Goal: Transaction & Acquisition: Purchase product/service

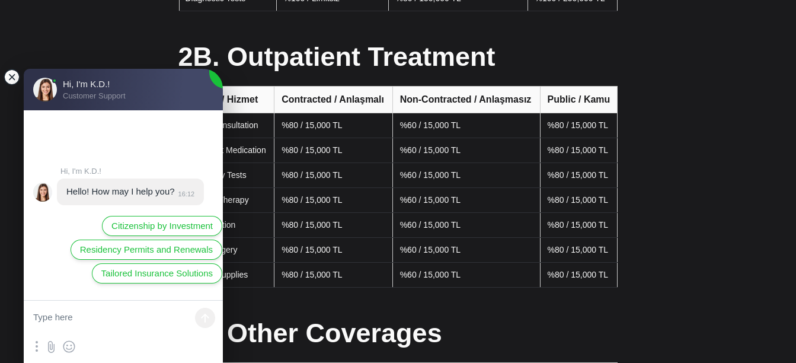
click at [5, 73] on jdiv at bounding box center [12, 77] width 17 height 17
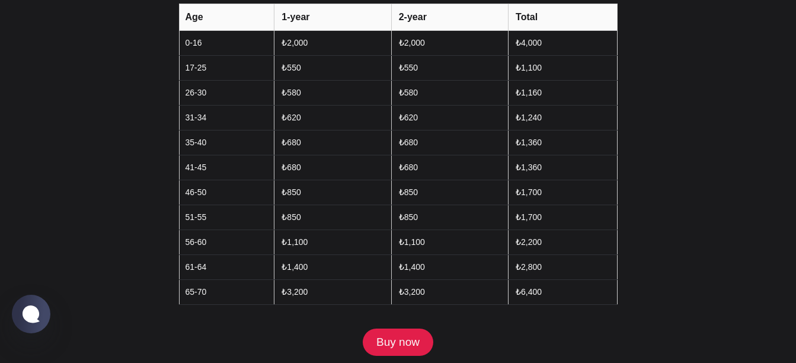
scroll to position [1481, 0]
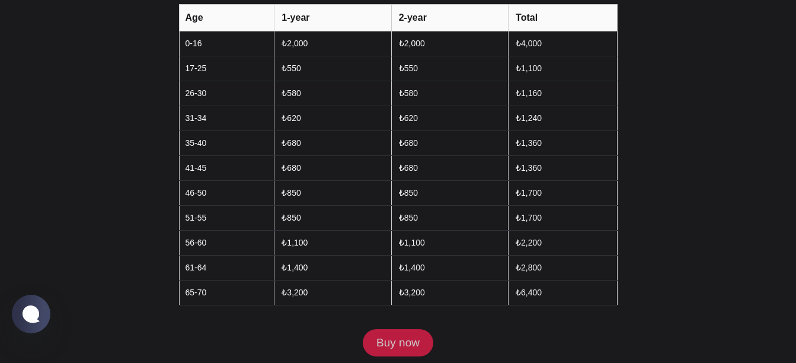
click at [411, 329] on link "Buy now" at bounding box center [398, 342] width 70 height 27
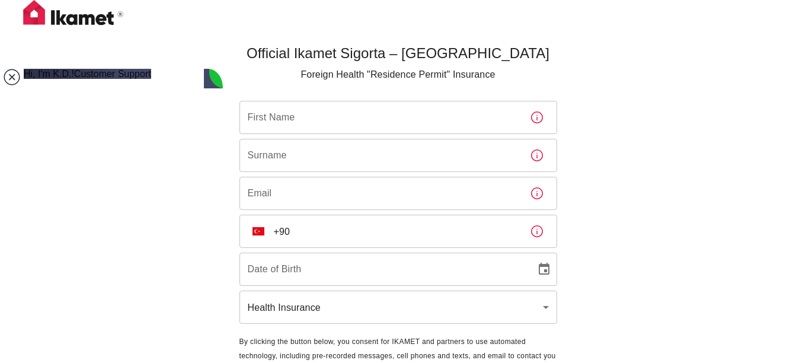
click at [12, 76] on jdiv at bounding box center [12, 77] width 17 height 17
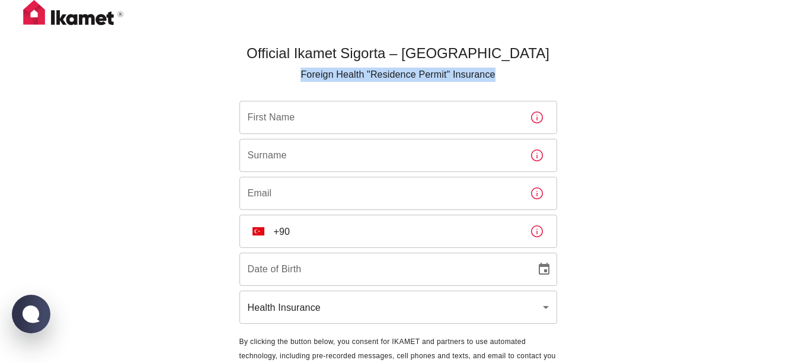
drag, startPoint x: 301, startPoint y: 70, endPoint x: 508, endPoint y: 72, distance: 206.7
click at [508, 72] on p "Foreign Health "Residence Permit" Insurance" at bounding box center [398, 75] width 318 height 14
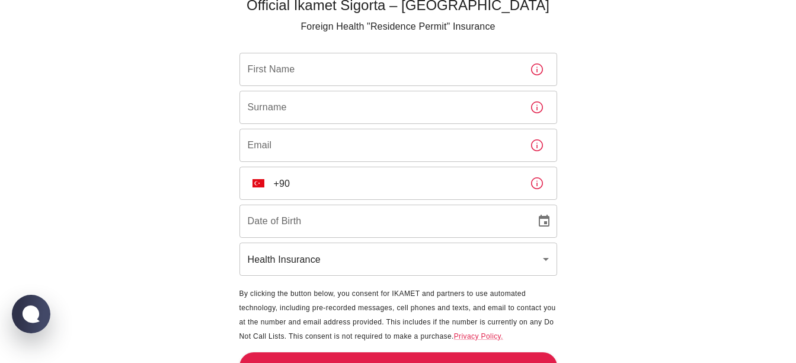
scroll to position [70, 0]
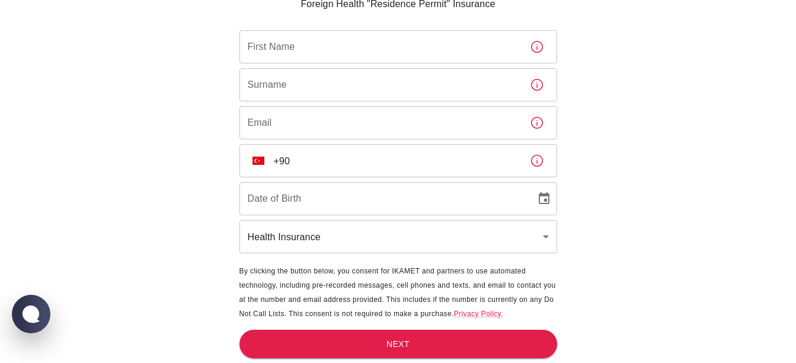
click at [537, 164] on icon "button" at bounding box center [537, 160] width 14 height 14
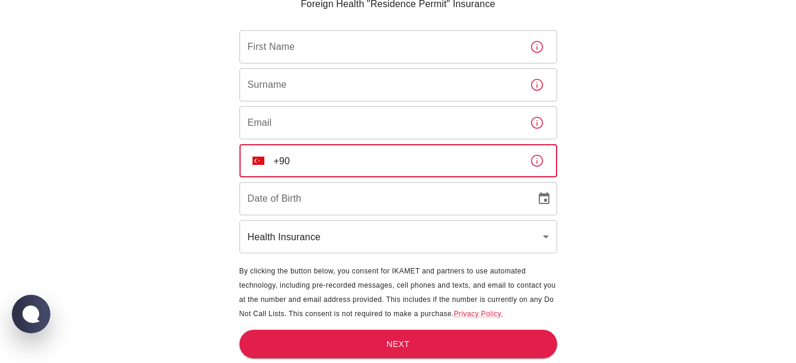
click at [451, 156] on input "+90" at bounding box center [397, 160] width 246 height 33
type input "[PHONE_NUMBER]"
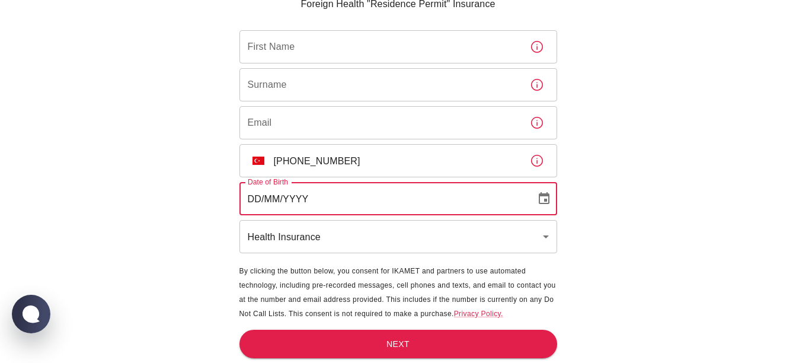
click at [463, 204] on input "DD/MM/YYYY" at bounding box center [383, 198] width 288 height 33
type input "DD/MM/YYYY"
type input "[PERSON_NAME]"
type input "[EMAIL_ADDRESS][DOMAIN_NAME]"
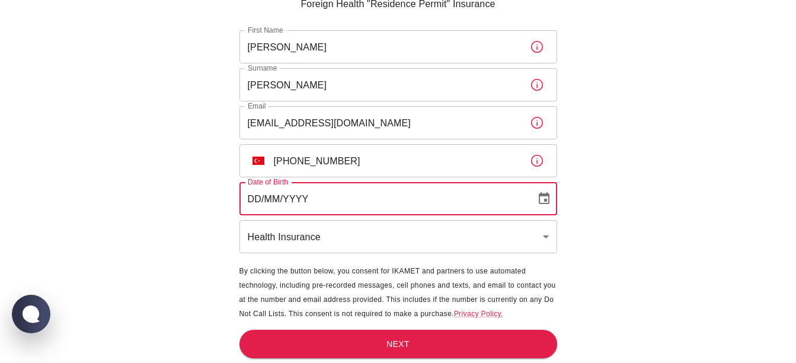
click at [258, 201] on input "DD/MM/YYYY" at bounding box center [383, 198] width 288 height 33
type input "[DATE]"
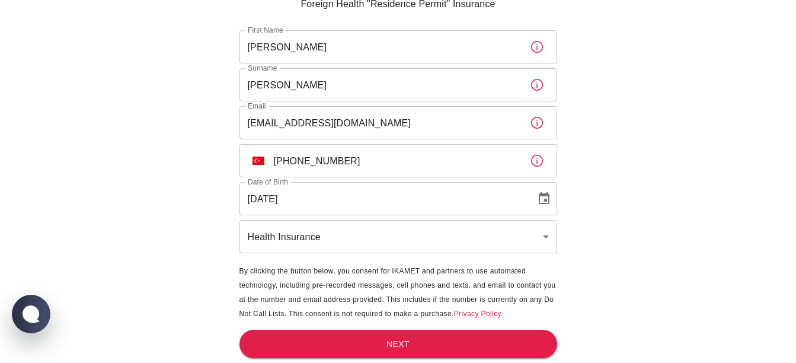
click at [168, 210] on div "Official Ikamet Sigorta – [DEMOGRAPHIC_DATA] Foreign Health "Residence Permit" …" at bounding box center [398, 146] width 796 height 433
click at [293, 239] on body "Official Ikamet Sigorta – [DEMOGRAPHIC_DATA] Foreign Health "Residence Permit" …" at bounding box center [398, 146] width 796 height 433
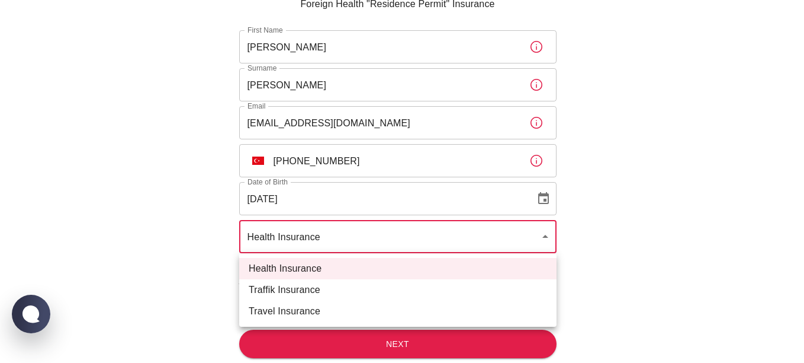
click at [142, 317] on div at bounding box center [402, 181] width 804 height 363
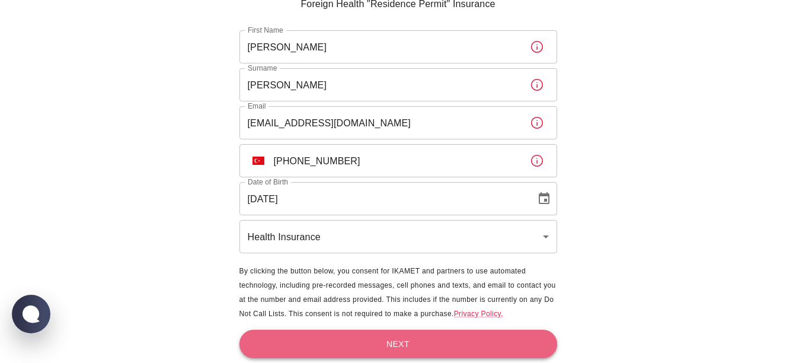
click at [386, 340] on button "Next" at bounding box center [398, 343] width 318 height 29
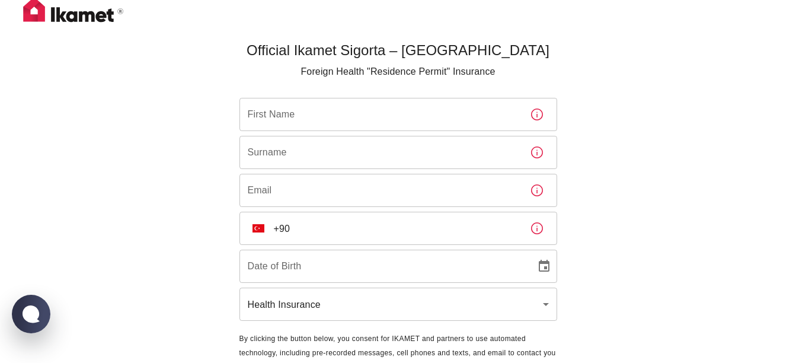
scroll to position [0, 0]
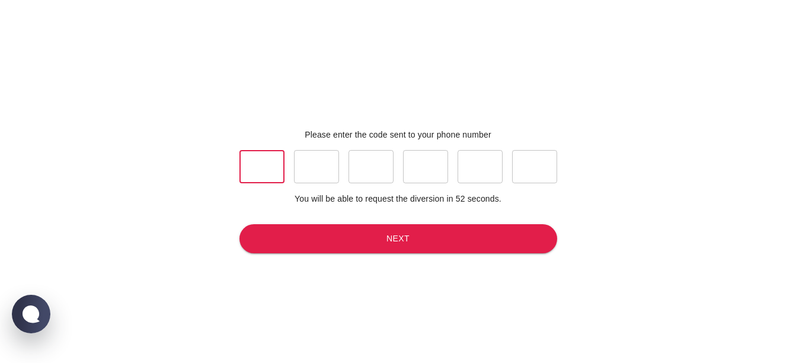
click at [264, 177] on input "text" at bounding box center [261, 166] width 45 height 33
type input "2"
type input "5"
type input "9"
type input "5"
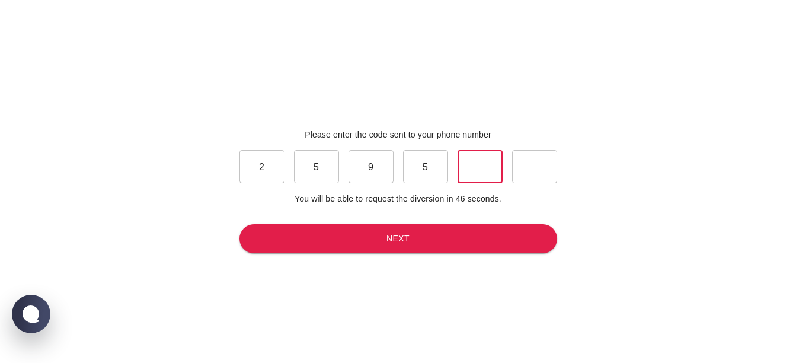
type input "6"
type input "3"
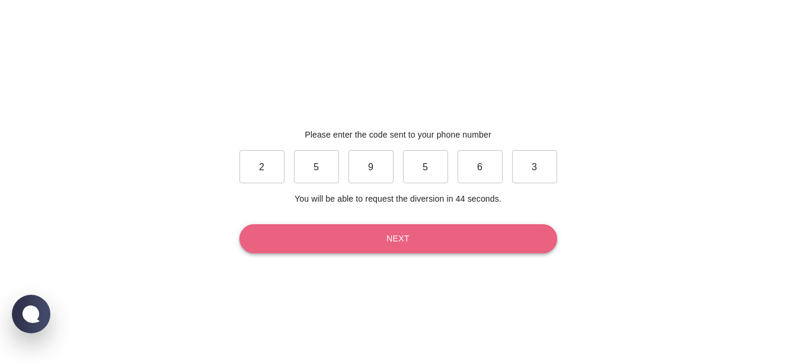
click at [425, 243] on button "Next" at bounding box center [398, 238] width 318 height 29
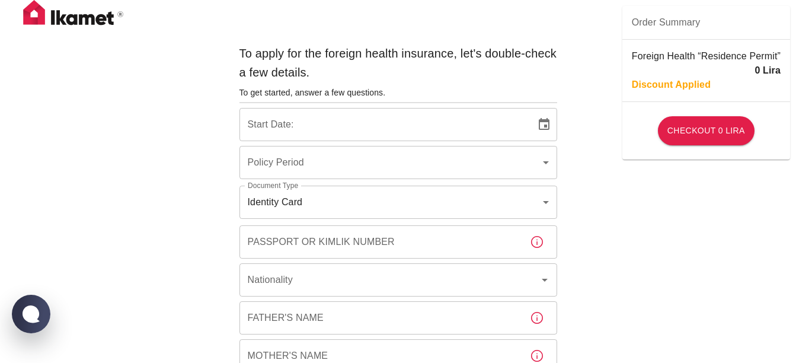
type input "b7343ef8-d55e-4554-96a8-76e30347e985"
type input "[DATE]"
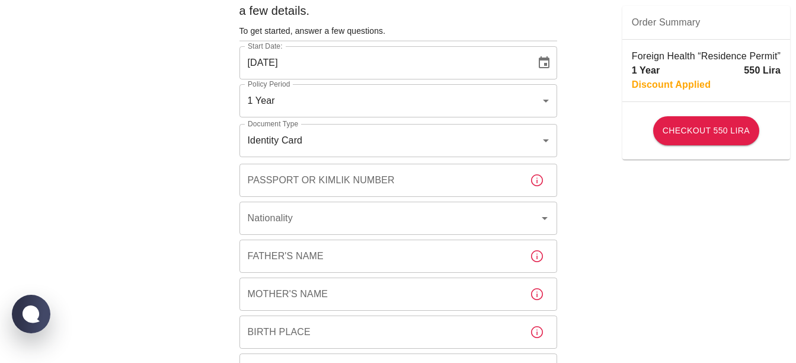
scroll to position [62, 0]
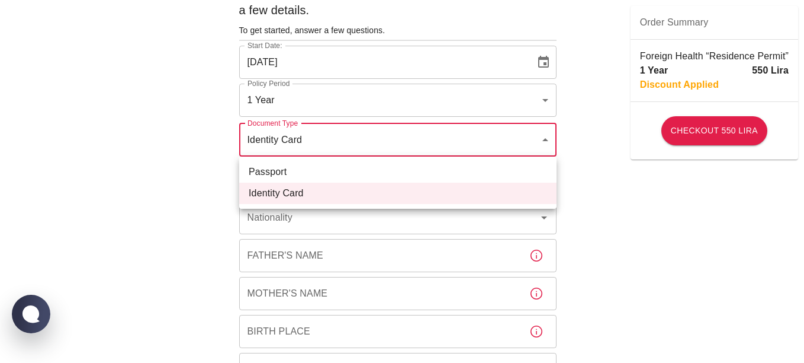
click at [338, 178] on li "Passport" at bounding box center [398, 171] width 318 height 21
type input "passport"
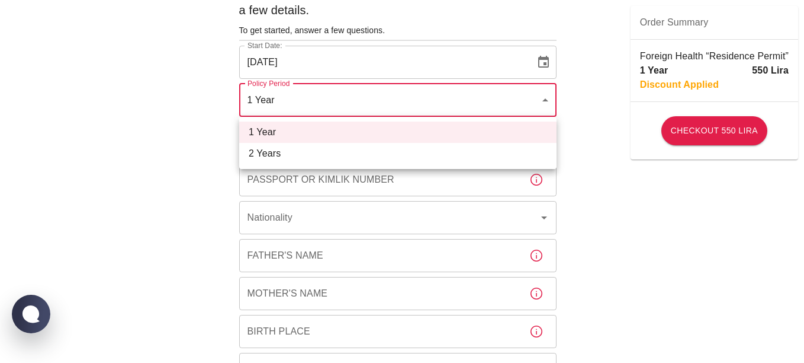
click at [483, 99] on div at bounding box center [402, 181] width 804 height 363
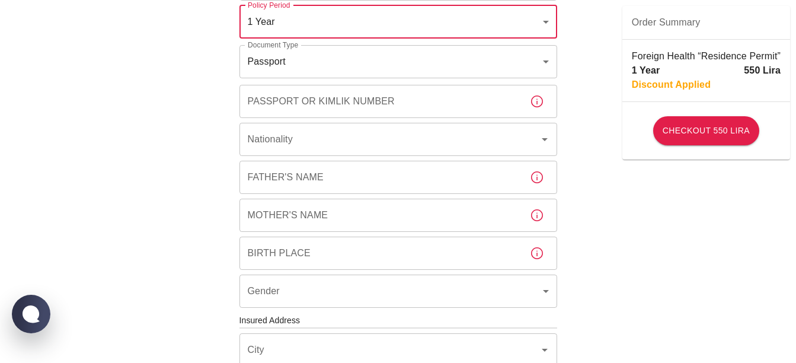
scroll to position [141, 0]
click at [439, 105] on input "Passport or Kimlik Number" at bounding box center [379, 100] width 281 height 33
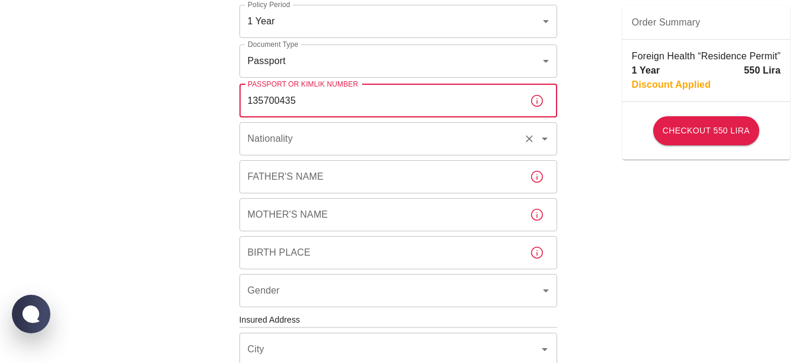
type input "135700435"
click at [393, 137] on input "Nationality" at bounding box center [382, 138] width 274 height 23
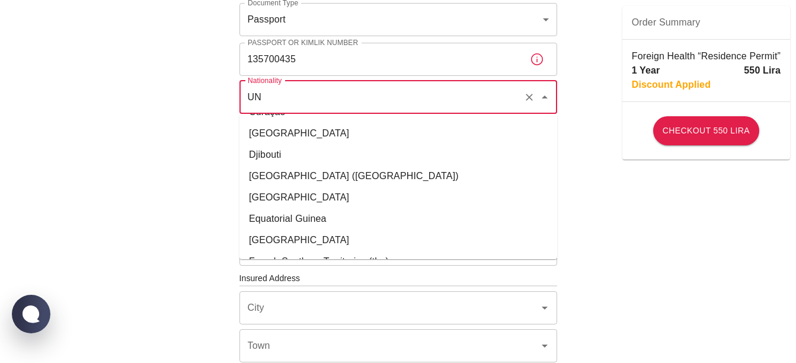
scroll to position [0, 0]
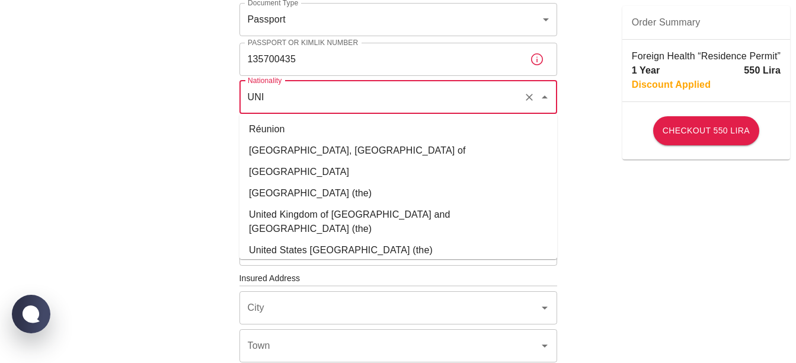
click at [387, 213] on li "United Kingdom of [GEOGRAPHIC_DATA] and [GEOGRAPHIC_DATA] (the)" at bounding box center [398, 222] width 318 height 36
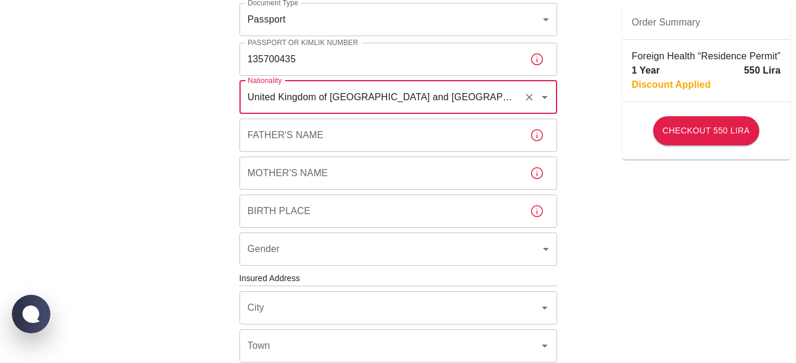
type input "United Kingdom of [GEOGRAPHIC_DATA] and [GEOGRAPHIC_DATA] (the)"
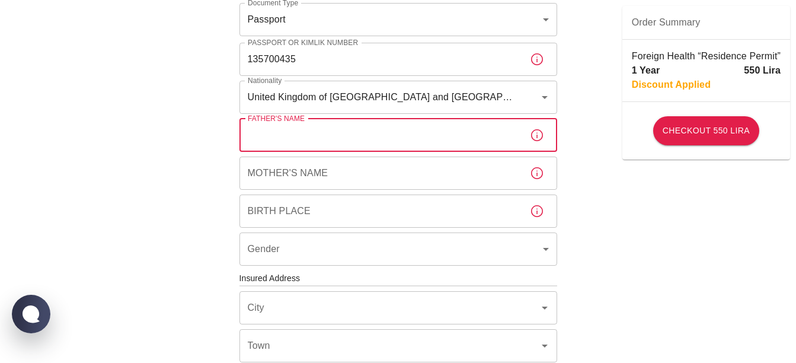
click at [347, 139] on input "Father's Name" at bounding box center [379, 134] width 281 height 33
type input "b"
type input "[PERSON_NAME]"
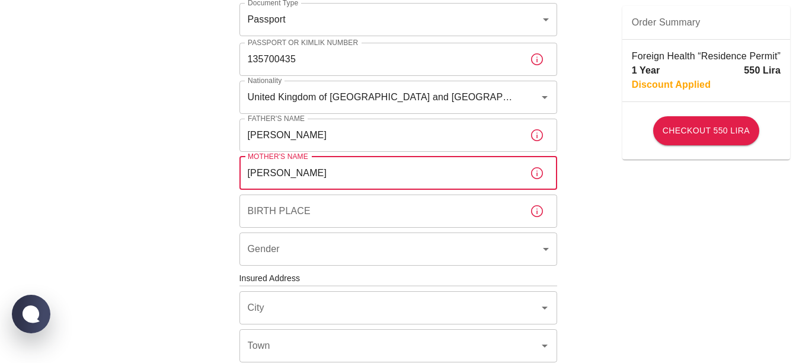
type input "[PERSON_NAME]"
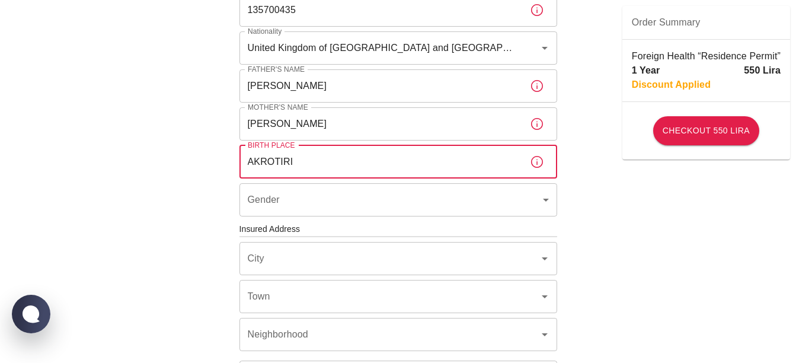
scroll to position [232, 0]
type input "AKROTIRI"
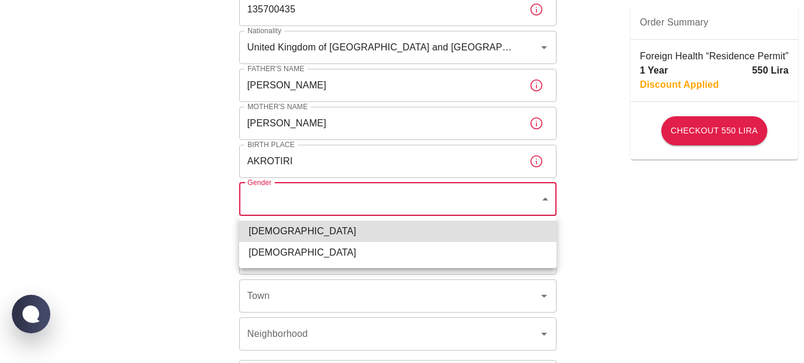
click at [305, 201] on body "To apply for the foreign health insurance, let's double-check a few details. To…" at bounding box center [402, 227] width 804 height 918
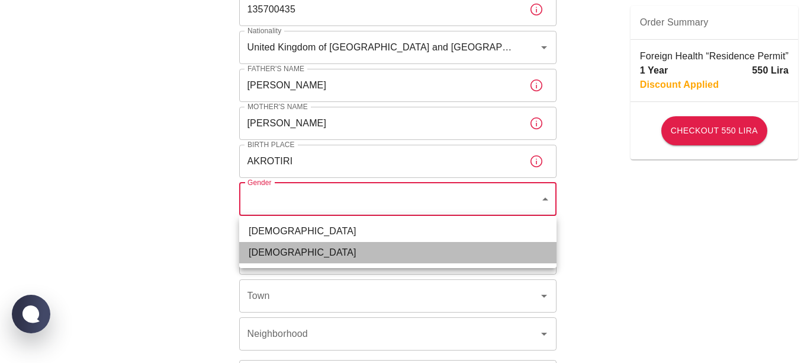
click at [299, 250] on li "[DEMOGRAPHIC_DATA]" at bounding box center [398, 252] width 318 height 21
type input "[DEMOGRAPHIC_DATA]"
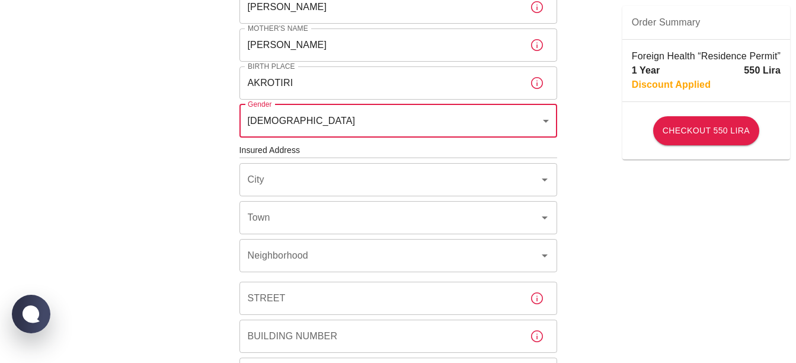
scroll to position [312, 0]
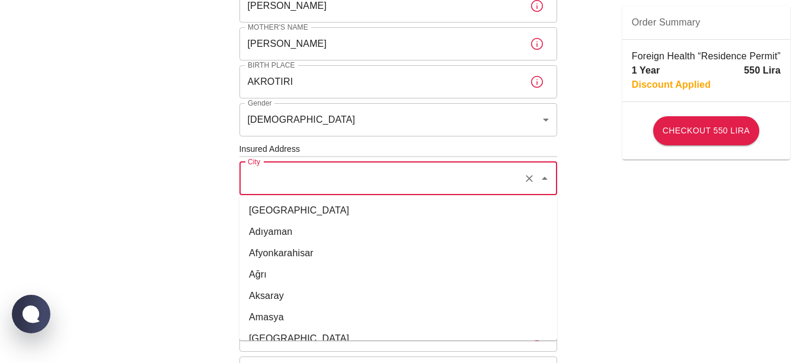
click at [313, 182] on input "City" at bounding box center [382, 178] width 274 height 23
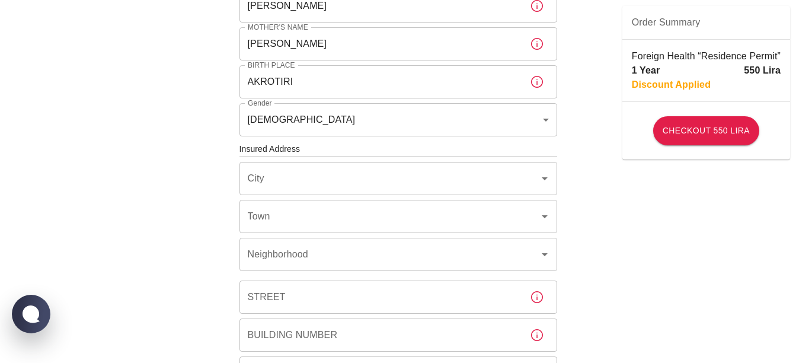
click at [152, 227] on div "To apply for the foreign health insurance, let's double-check a few details. To…" at bounding box center [398, 147] width 796 height 918
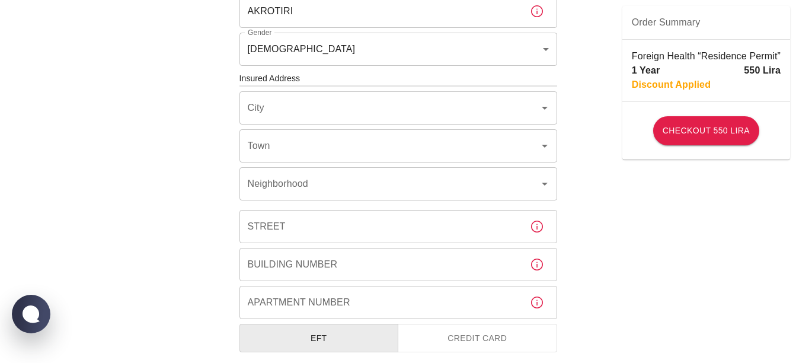
scroll to position [381, 0]
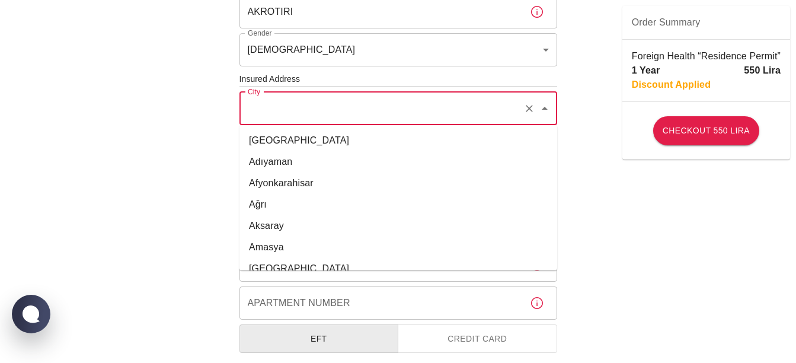
click at [285, 101] on input "City" at bounding box center [382, 108] width 274 height 23
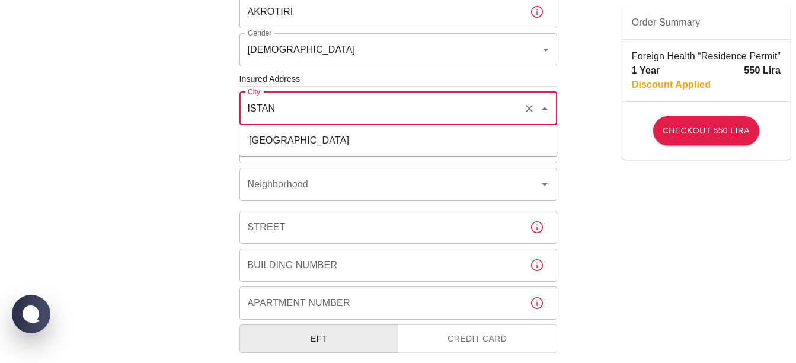
click at [285, 131] on li "[GEOGRAPHIC_DATA]" at bounding box center [398, 140] width 318 height 21
type input "[GEOGRAPHIC_DATA]"
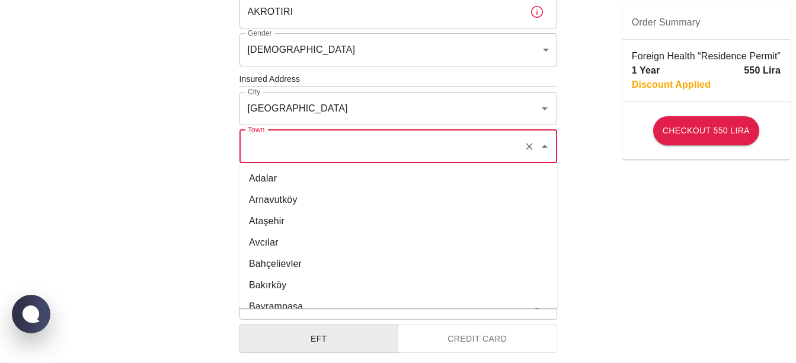
click at [285, 142] on input "Town" at bounding box center [382, 146] width 274 height 23
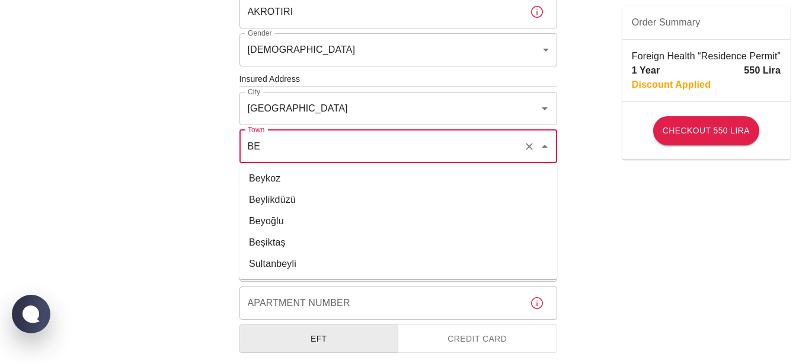
click at [279, 213] on li "Beyoğlu" at bounding box center [398, 220] width 318 height 21
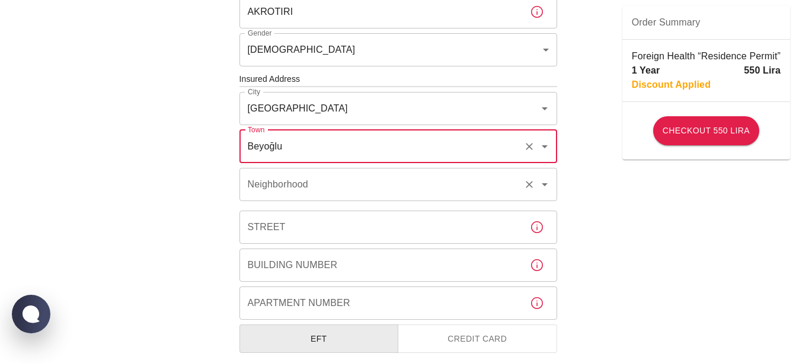
type input "Beyoğlu"
click at [289, 188] on div "Neighborhood Neighborhood" at bounding box center [398, 184] width 318 height 33
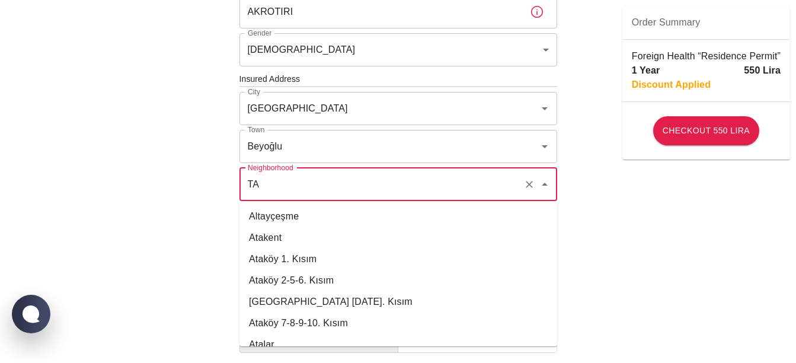
type input "T"
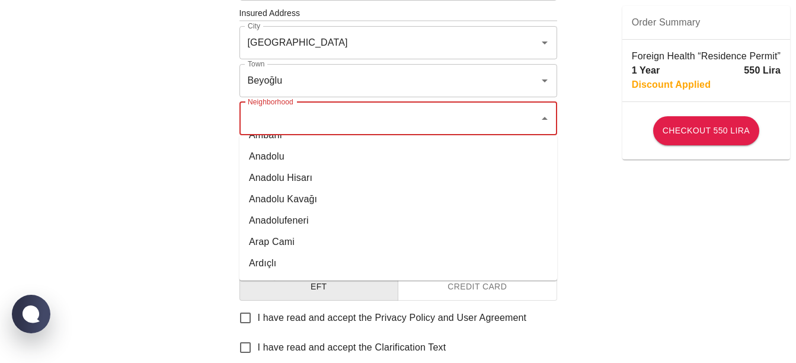
scroll to position [451, 0]
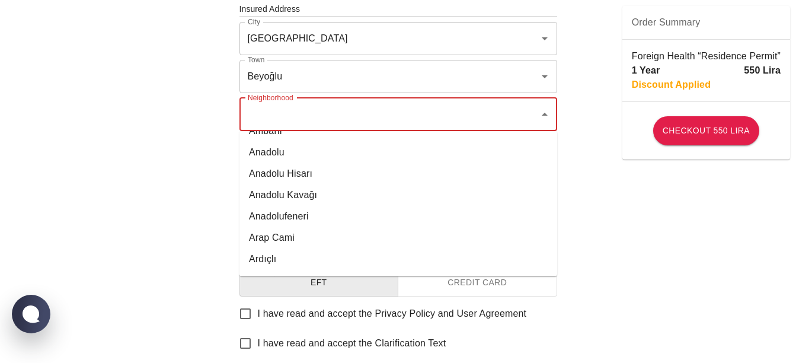
click at [265, 162] on li "Anadolu" at bounding box center [398, 152] width 318 height 21
type input "Anadolu"
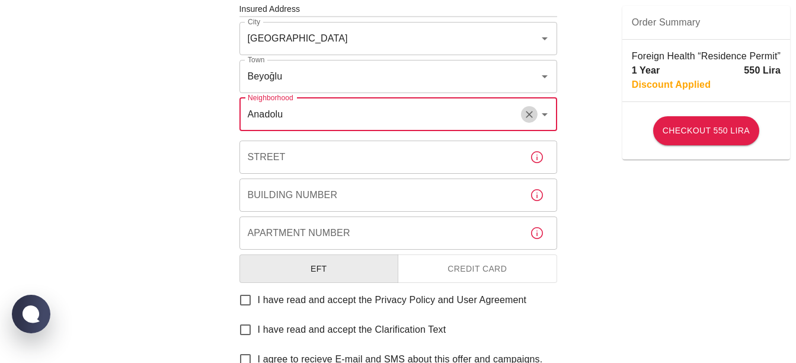
click at [526, 111] on icon "Clear" at bounding box center [529, 114] width 12 height 12
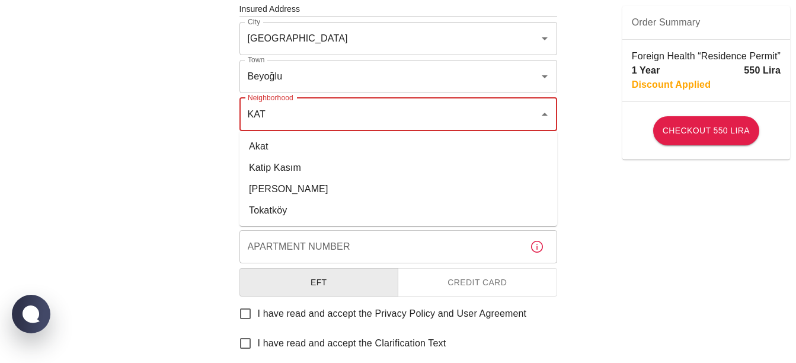
click at [399, 182] on li "[PERSON_NAME]" at bounding box center [398, 188] width 318 height 21
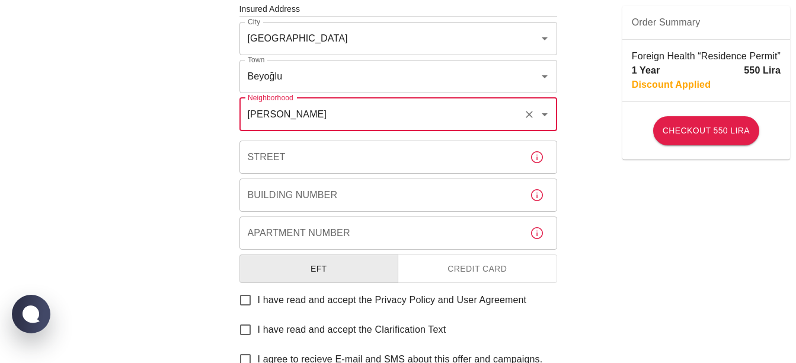
type input "[PERSON_NAME]"
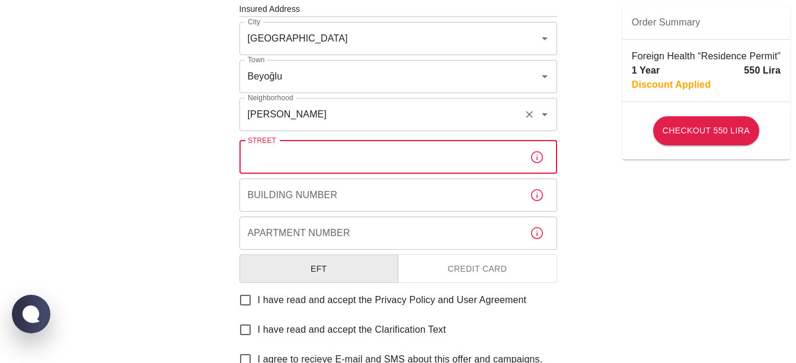
click at [406, 155] on input "Street" at bounding box center [379, 156] width 281 height 33
type input "Anadolu sk."
click at [392, 198] on input "Building Number" at bounding box center [379, 194] width 281 height 33
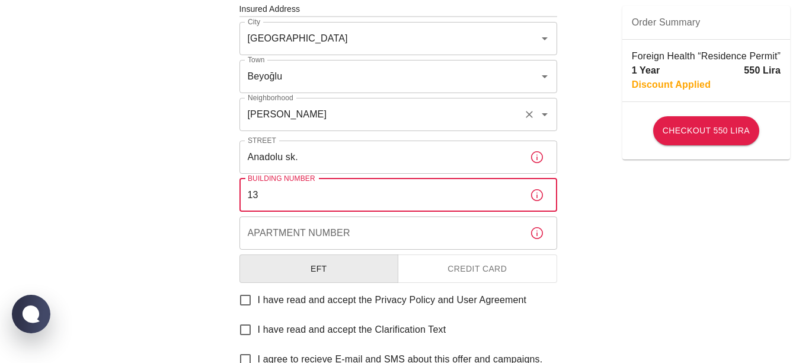
type input "13"
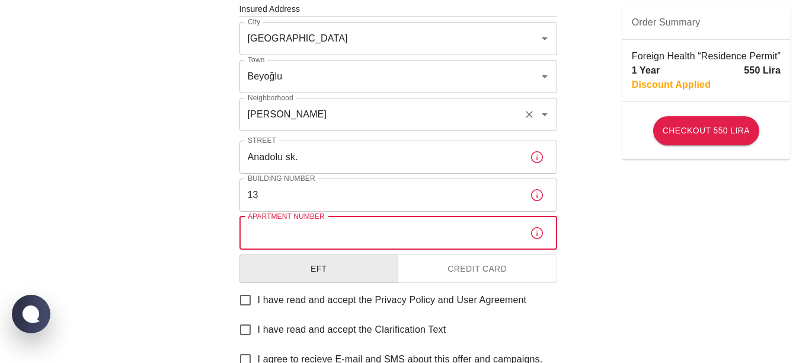
click at [397, 235] on input "Apartment Number" at bounding box center [379, 232] width 281 height 33
type input "1"
click at [190, 203] on div "To apply for the foreign health insurance, let's double-check a few details. To…" at bounding box center [398, 8] width 796 height 918
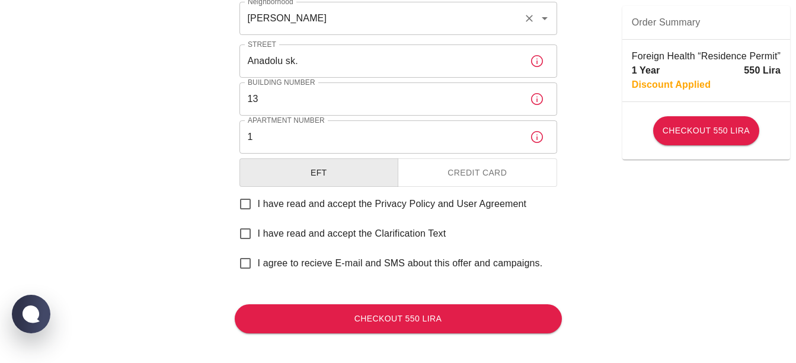
scroll to position [556, 0]
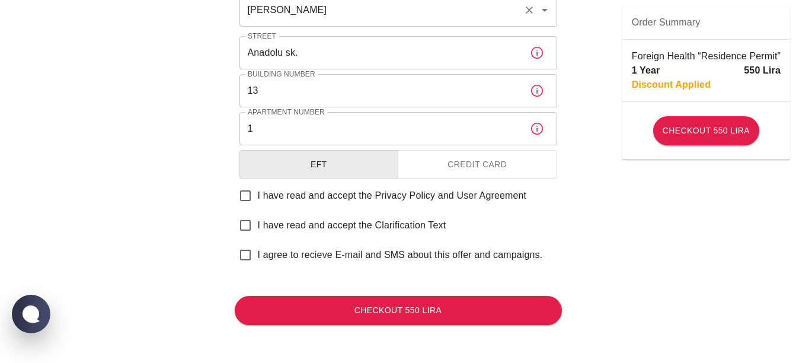
click at [347, 200] on span "I have read and accept the Privacy Policy and User Agreement" at bounding box center [392, 195] width 269 height 14
click at [258, 200] on input "I have read and accept the Privacy Policy and User Agreement" at bounding box center [245, 195] width 25 height 25
checkbox input "true"
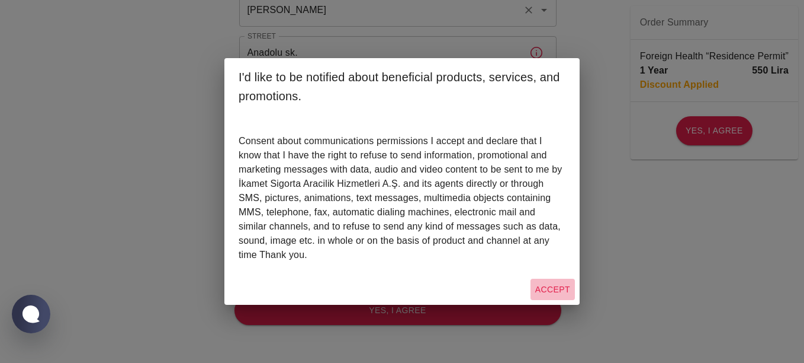
click at [556, 286] on button "Accept" at bounding box center [553, 289] width 44 height 22
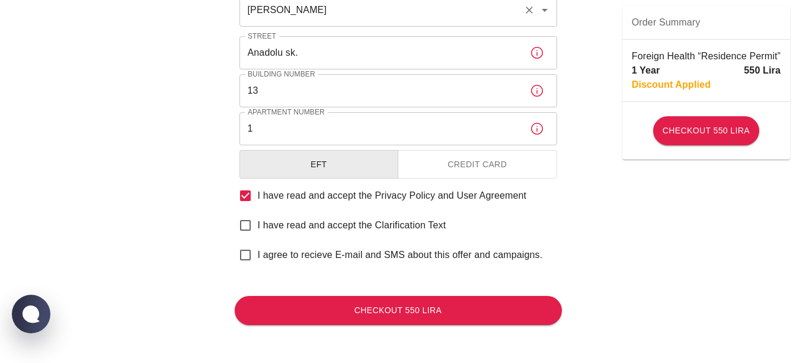
click at [425, 229] on span "I have read and accept the Clarification Text" at bounding box center [352, 225] width 188 height 14
click at [258, 229] on input "I have read and accept the Clarification Text" at bounding box center [245, 225] width 25 height 25
checkbox input "true"
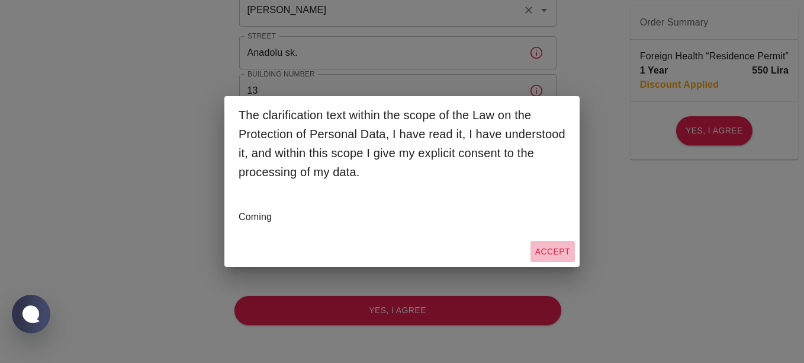
click at [566, 254] on button "Accept" at bounding box center [553, 252] width 44 height 22
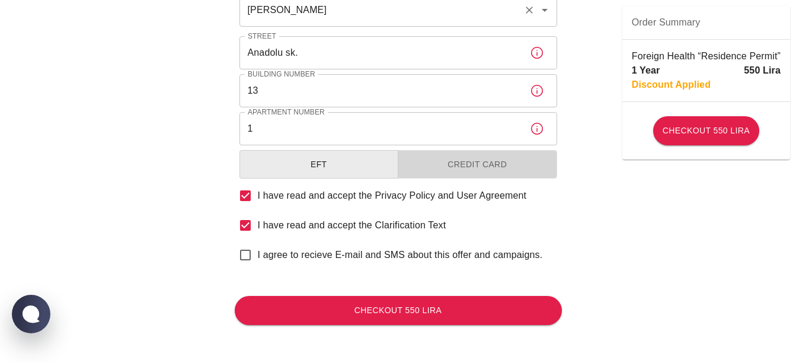
click at [429, 157] on button "Credit Card" at bounding box center [476, 164] width 159 height 29
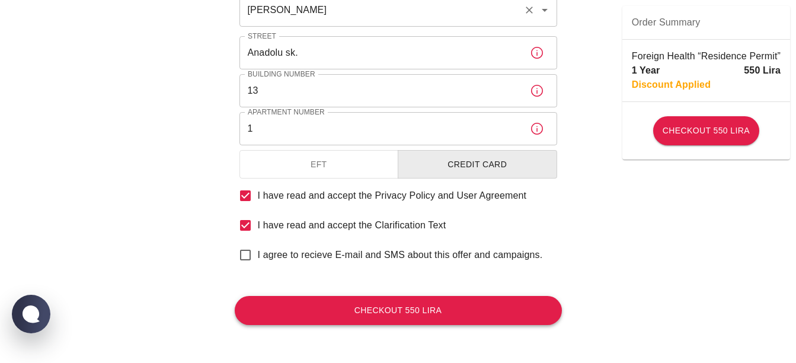
click at [455, 309] on button "Checkout 550 Lira" at bounding box center [398, 310] width 327 height 29
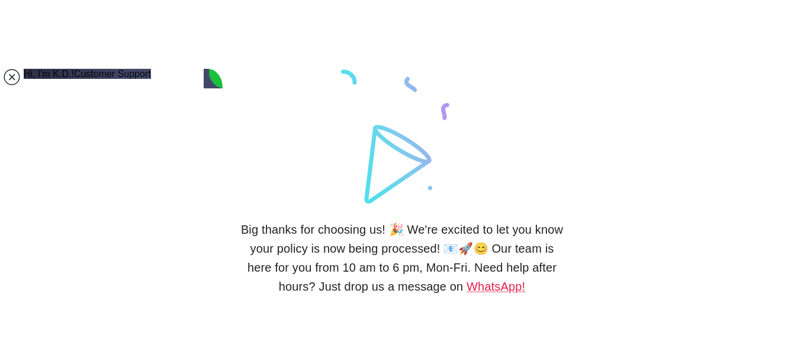
click at [12, 76] on jdiv at bounding box center [12, 77] width 17 height 17
